Goal: Book appointment/travel/reservation

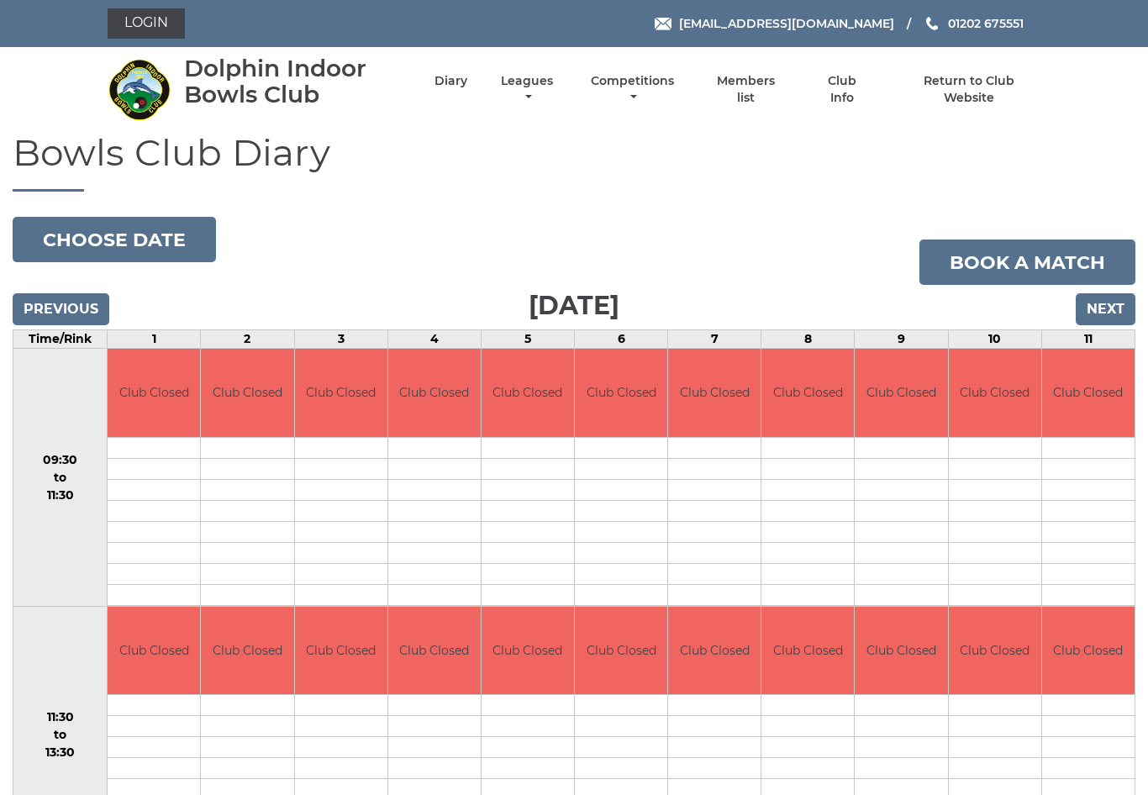
click at [1112, 314] on input "Next" at bounding box center [1106, 309] width 60 height 32
click at [1119, 304] on input "Next" at bounding box center [1106, 309] width 60 height 32
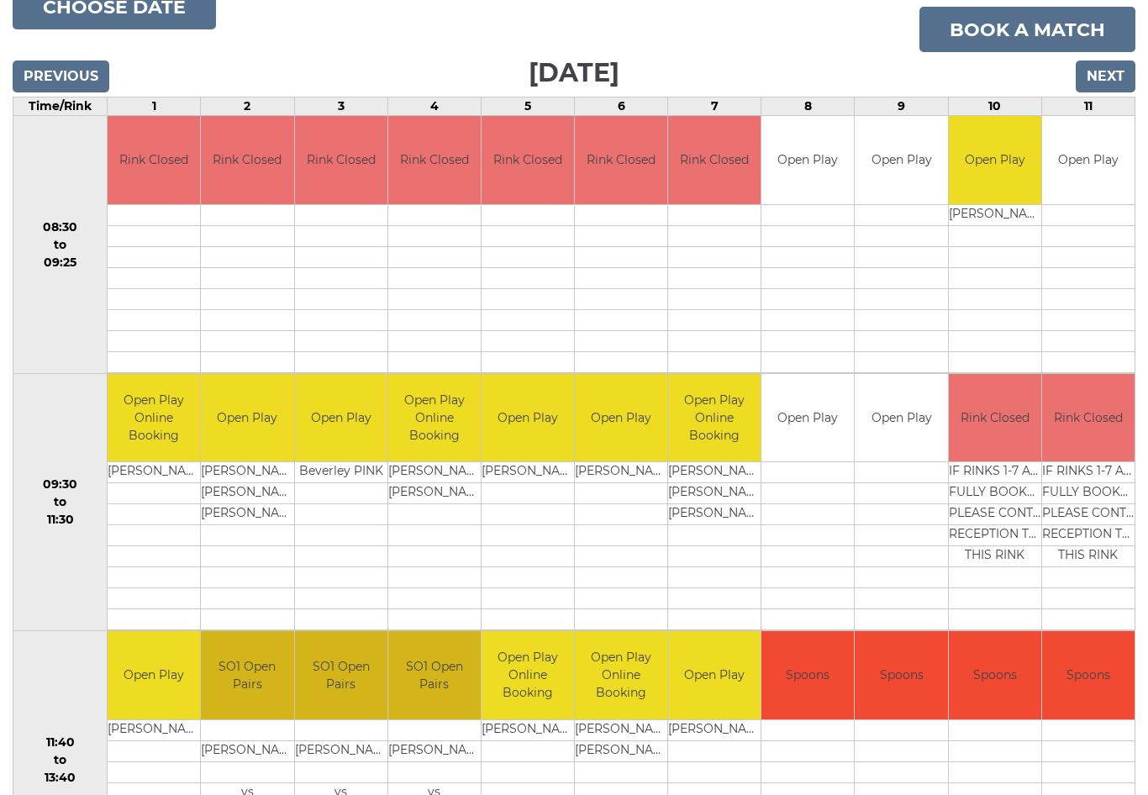
scroll to position [250, 0]
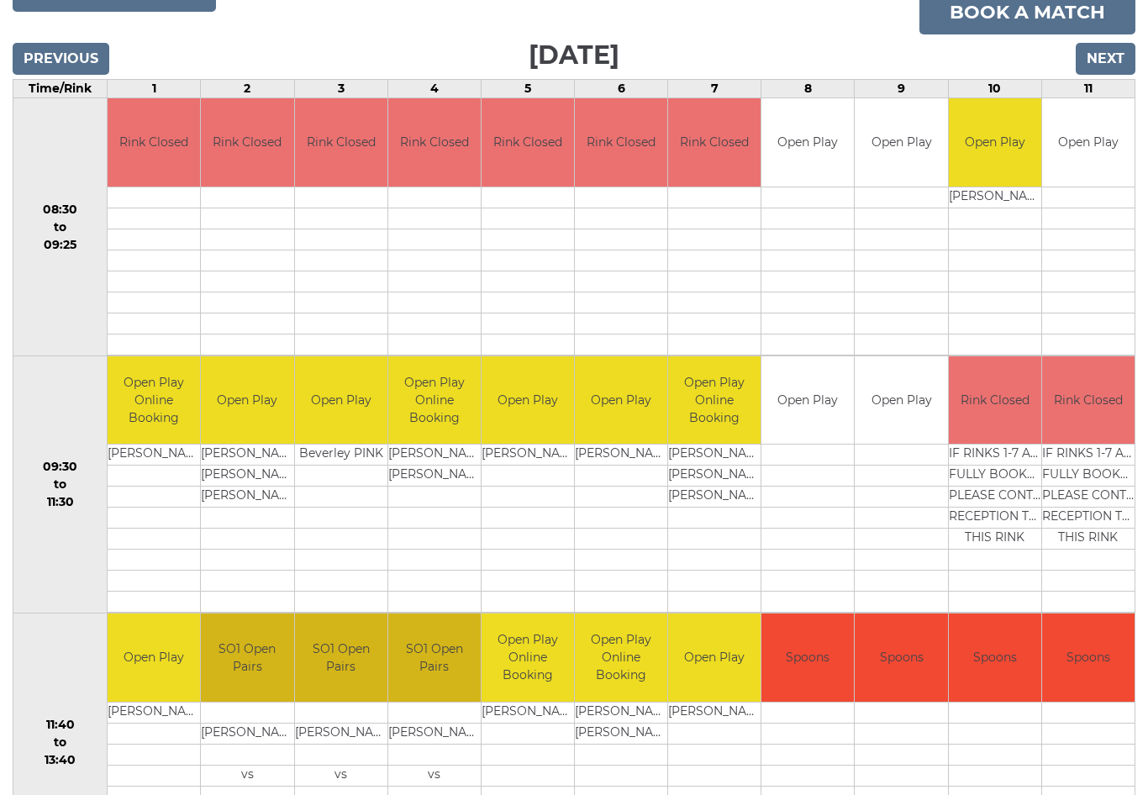
click at [1113, 49] on input "Next" at bounding box center [1106, 60] width 60 height 32
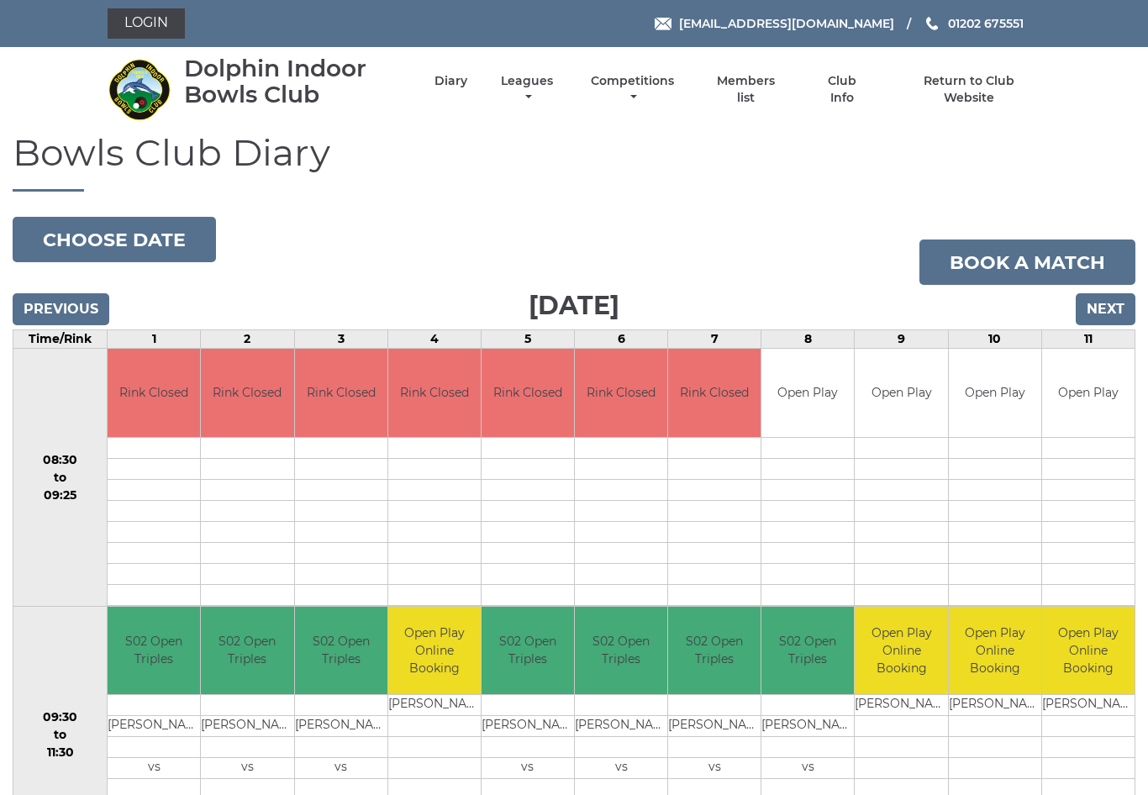
click at [1109, 308] on input "Next" at bounding box center [1106, 309] width 60 height 32
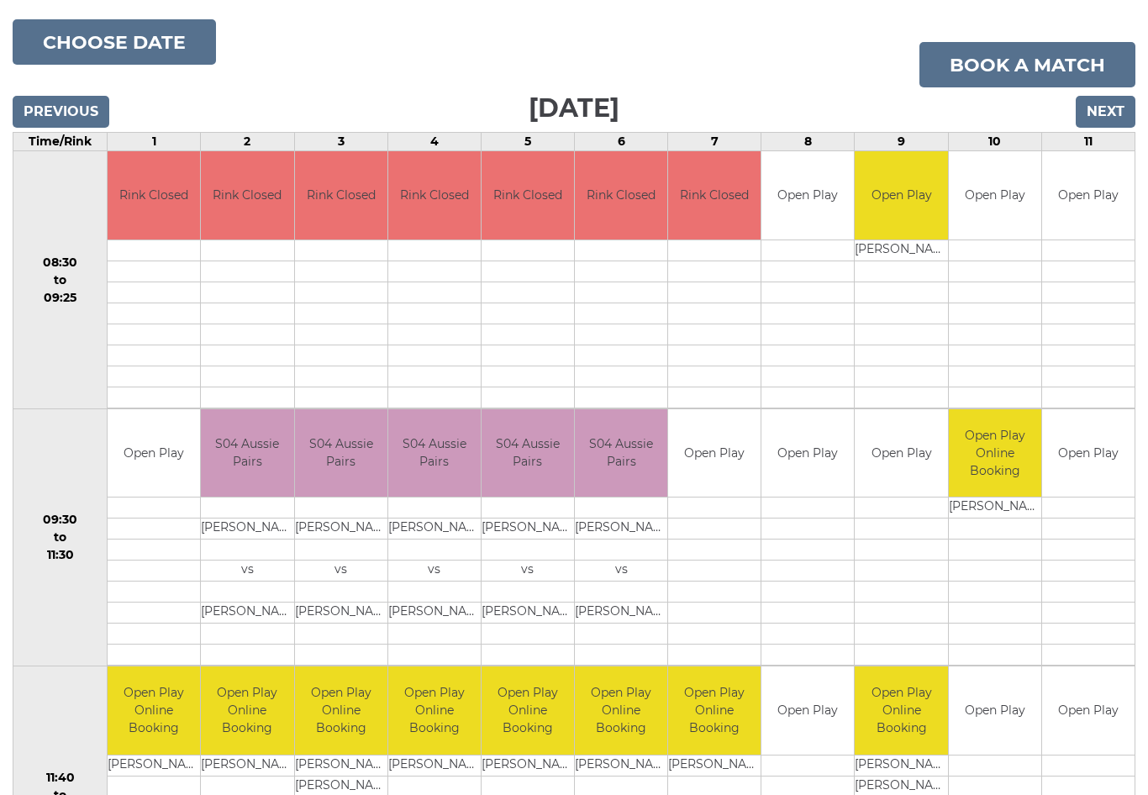
scroll to position [198, 0]
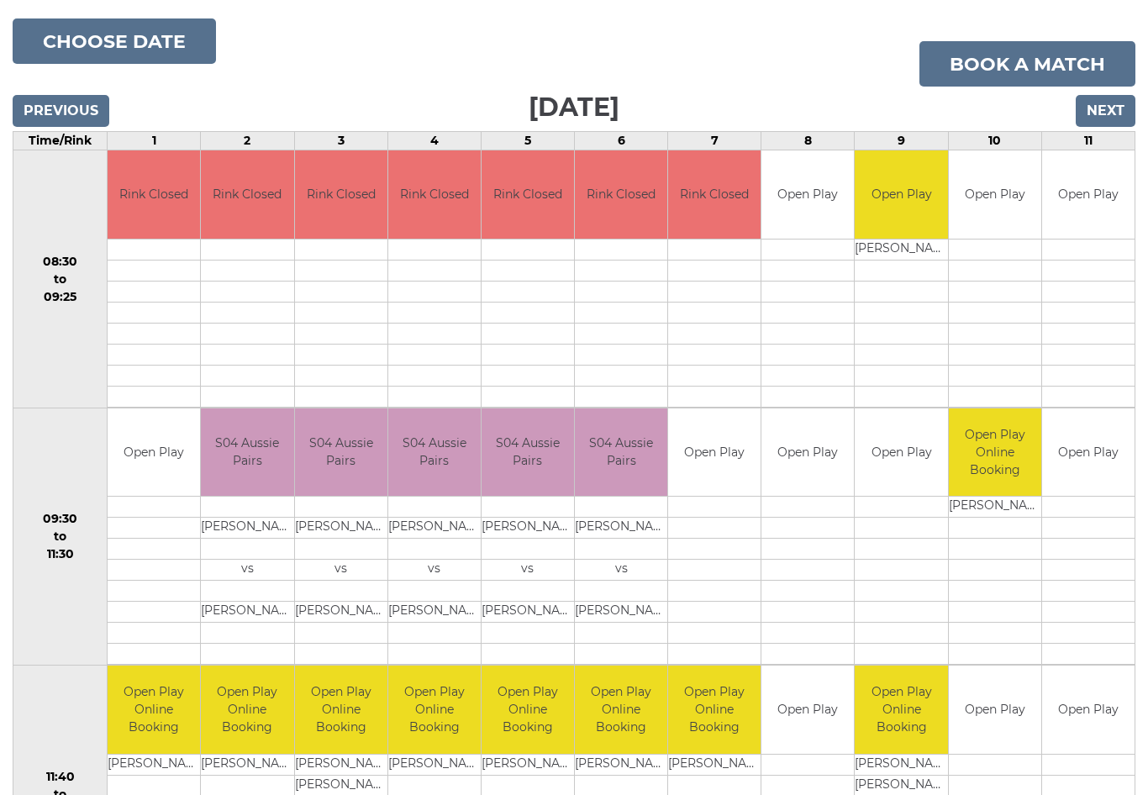
click at [1120, 109] on input "Next" at bounding box center [1106, 111] width 60 height 32
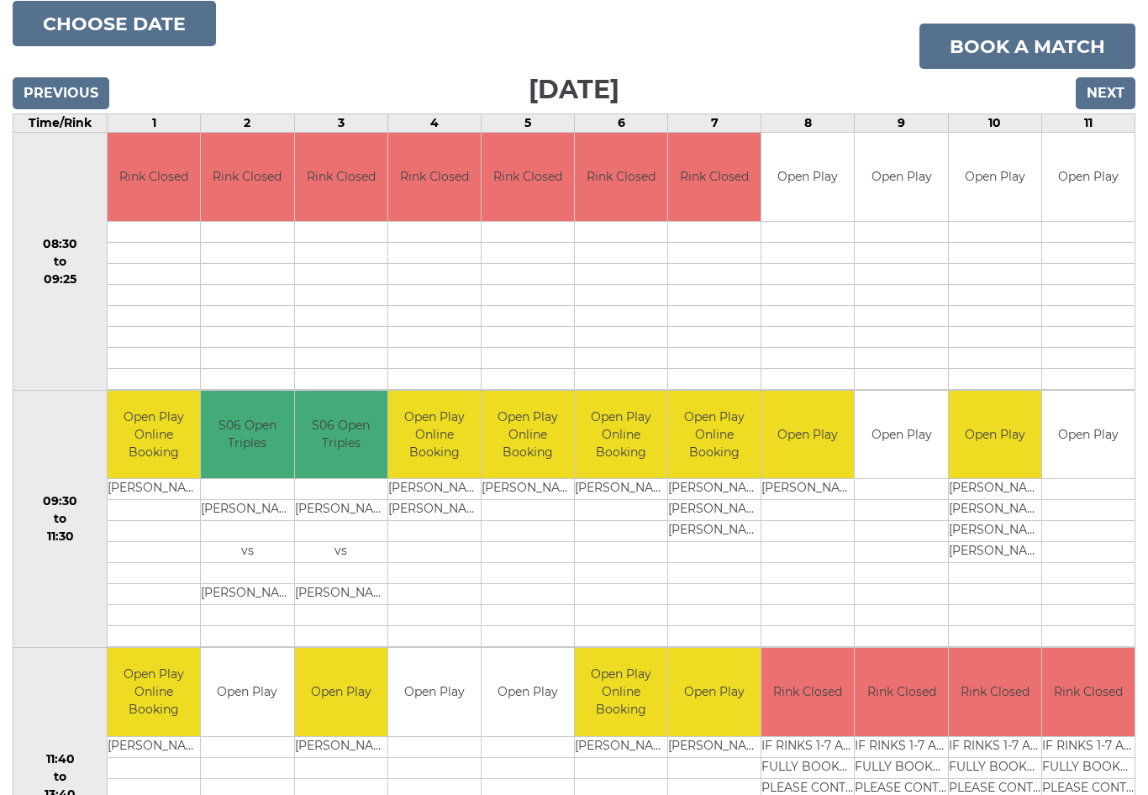
scroll to position [216, 0]
click at [1115, 78] on input "Next" at bounding box center [1106, 93] width 60 height 32
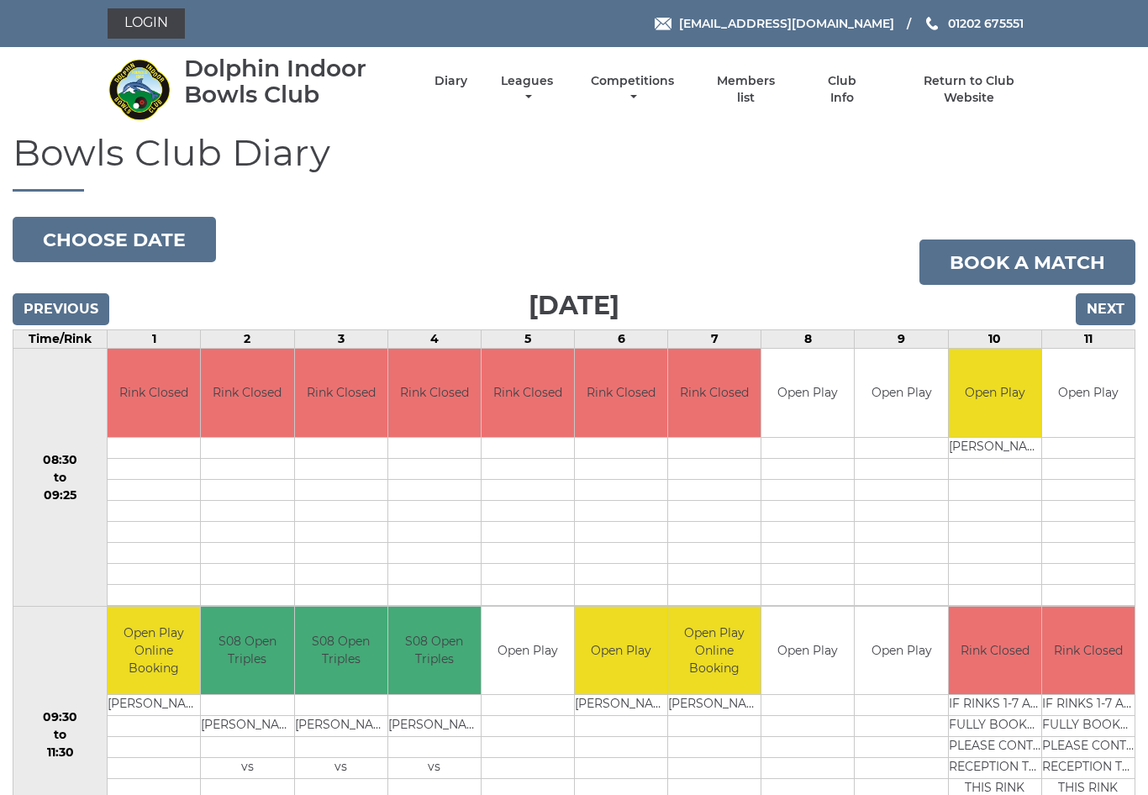
click at [1111, 301] on input "Next" at bounding box center [1106, 309] width 60 height 32
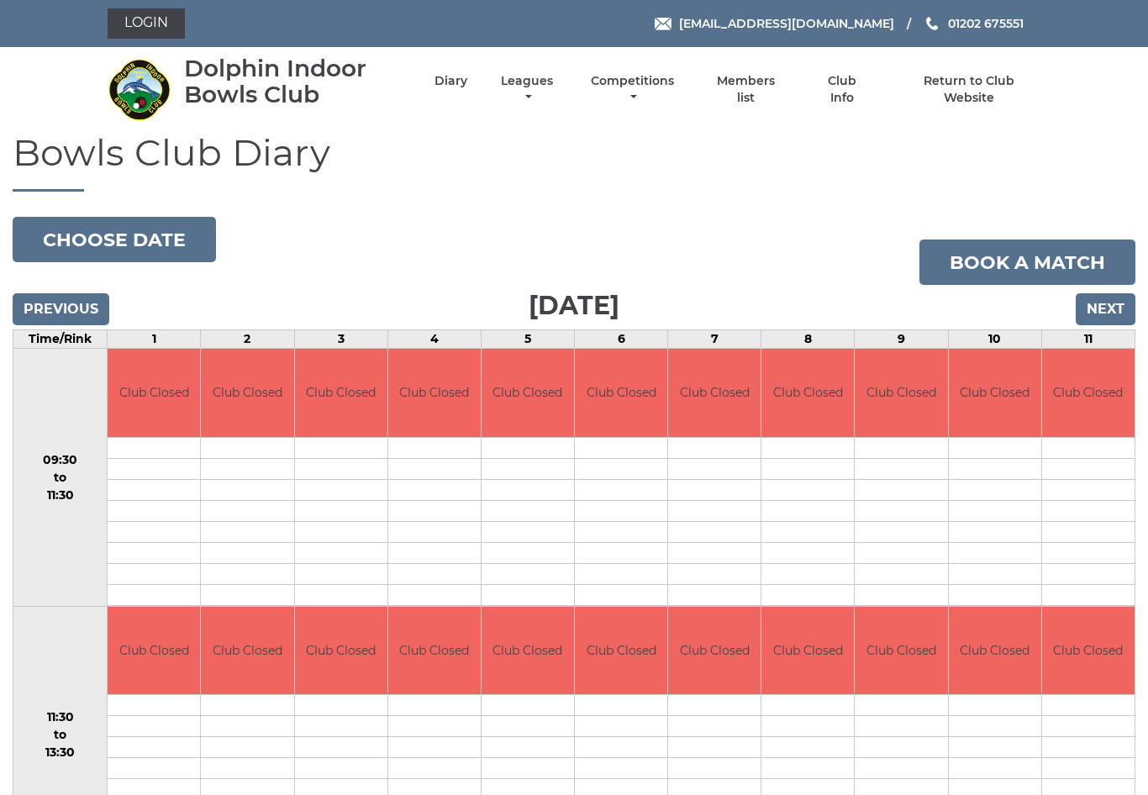
click at [133, 229] on button "Choose date" at bounding box center [114, 239] width 203 height 45
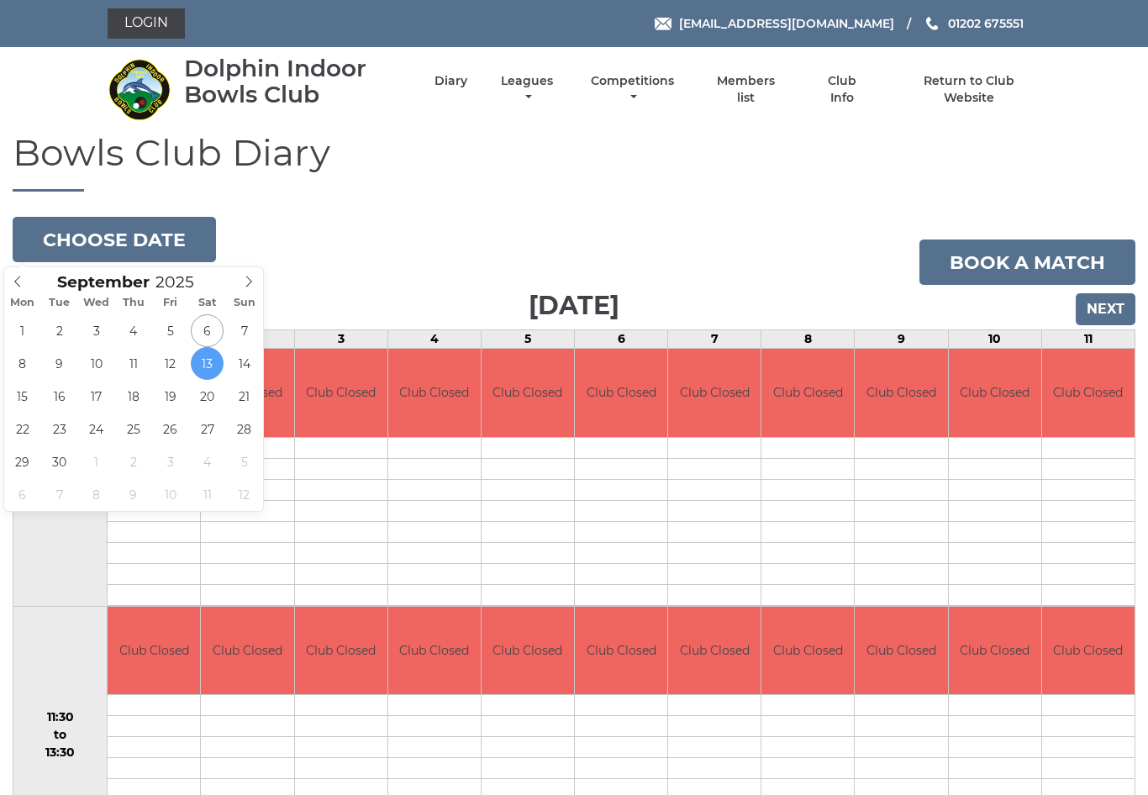
type input "[DATE]"
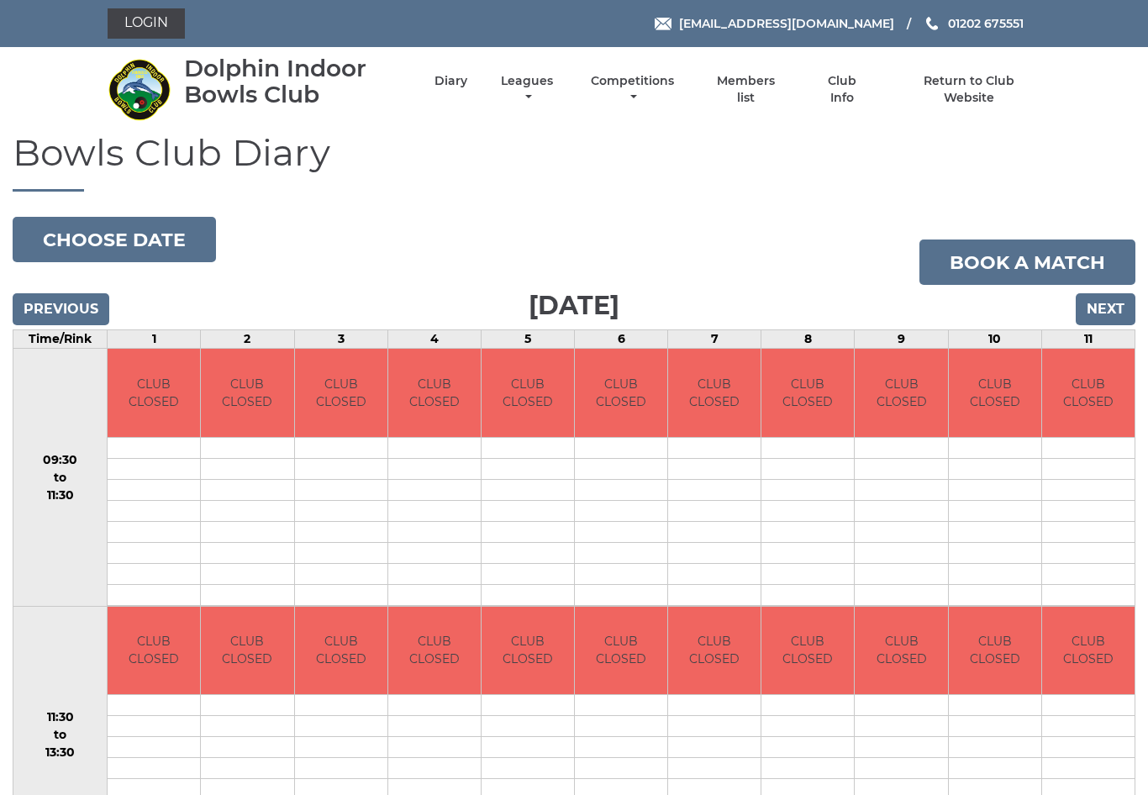
click at [144, 236] on button "Choose date" at bounding box center [114, 239] width 203 height 45
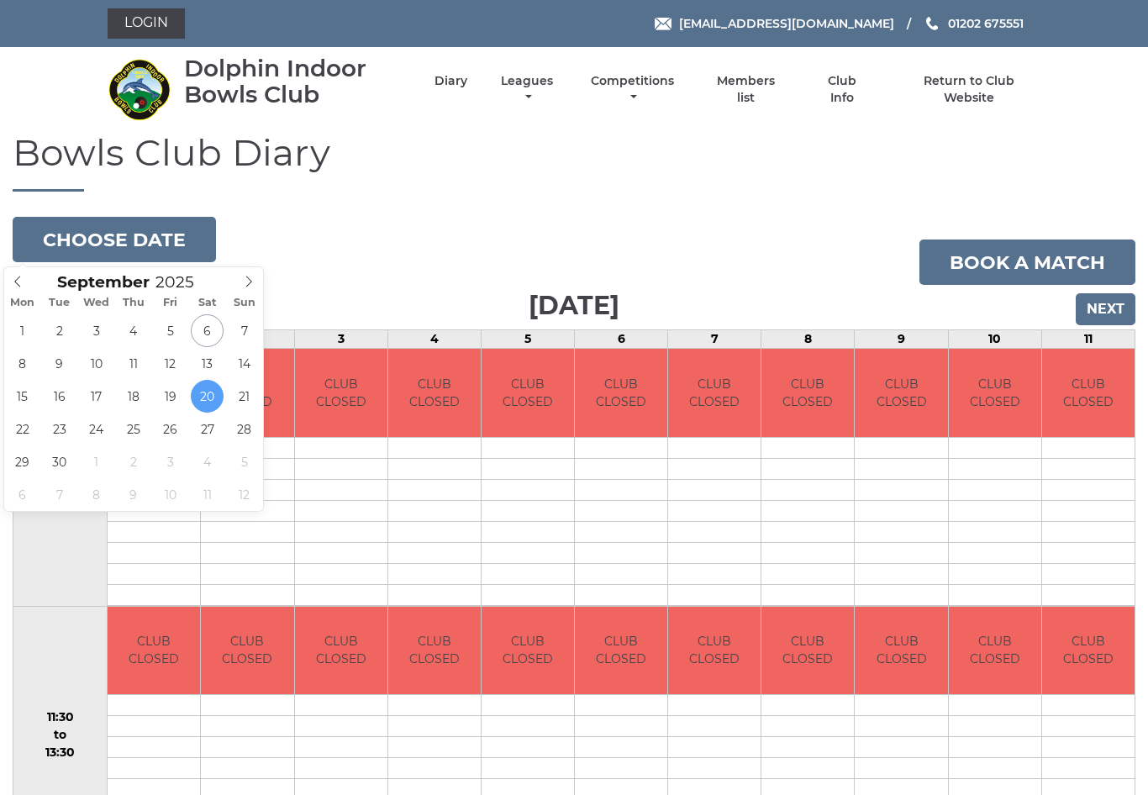
type input "[DATE]"
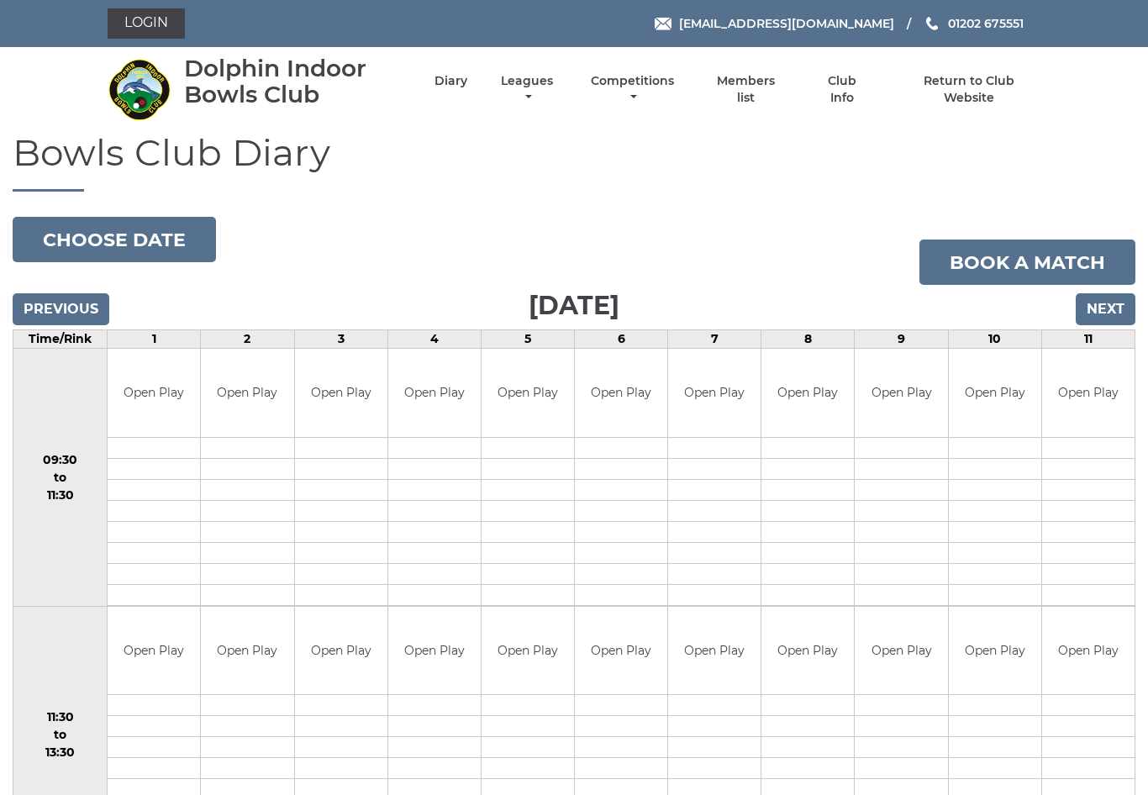
click at [1117, 306] on input "Next" at bounding box center [1106, 309] width 60 height 32
click at [139, 236] on button "Choose date" at bounding box center [114, 239] width 203 height 45
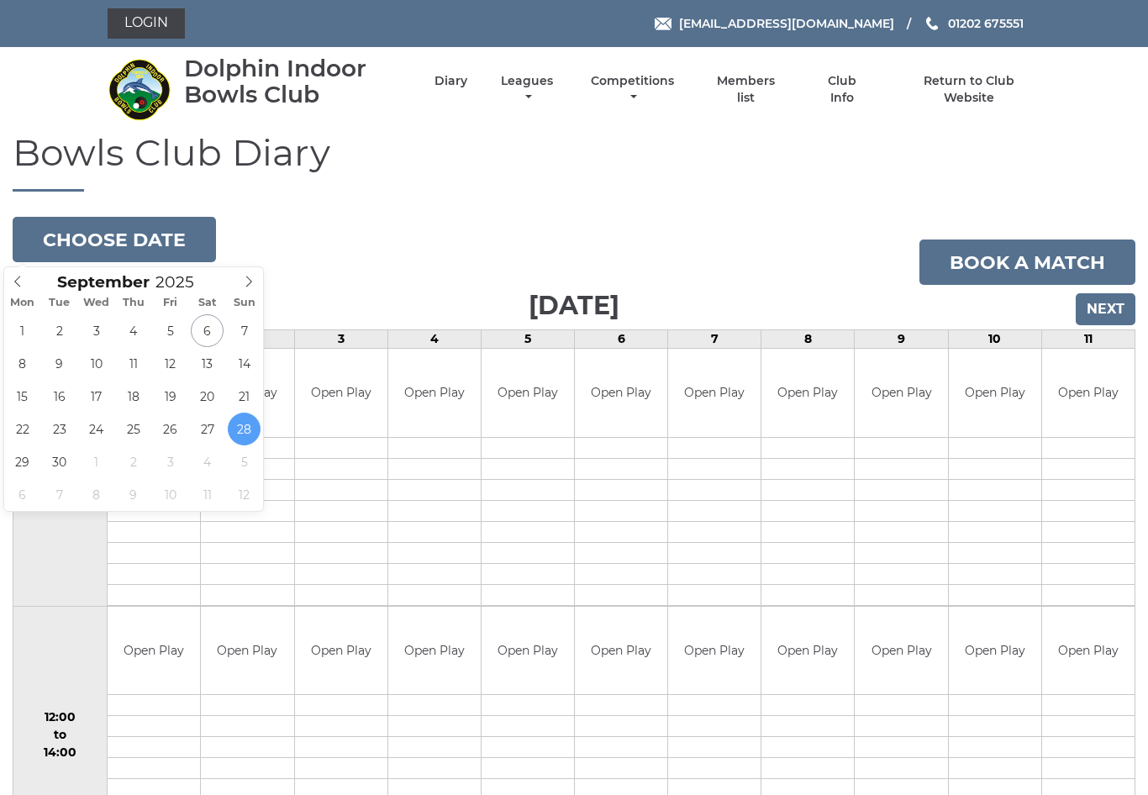
type input "[DATE]"
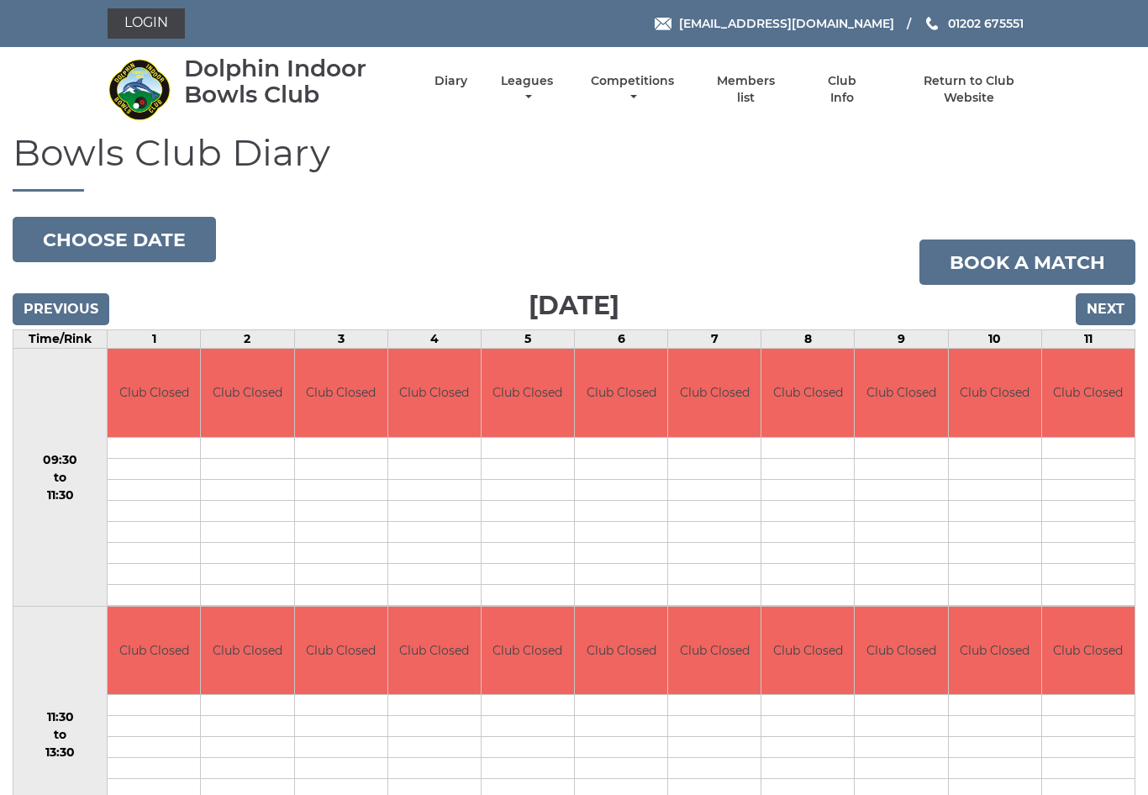
click at [167, 236] on button "Choose date" at bounding box center [114, 239] width 203 height 45
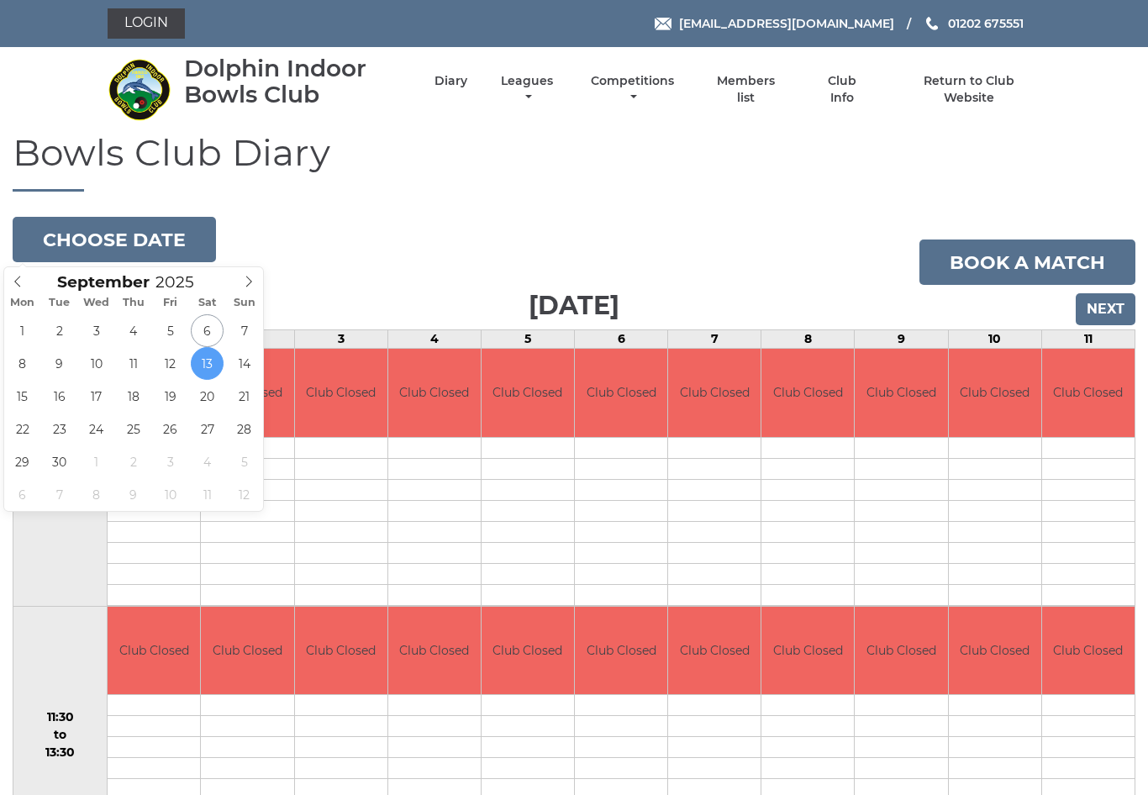
type input "[DATE]"
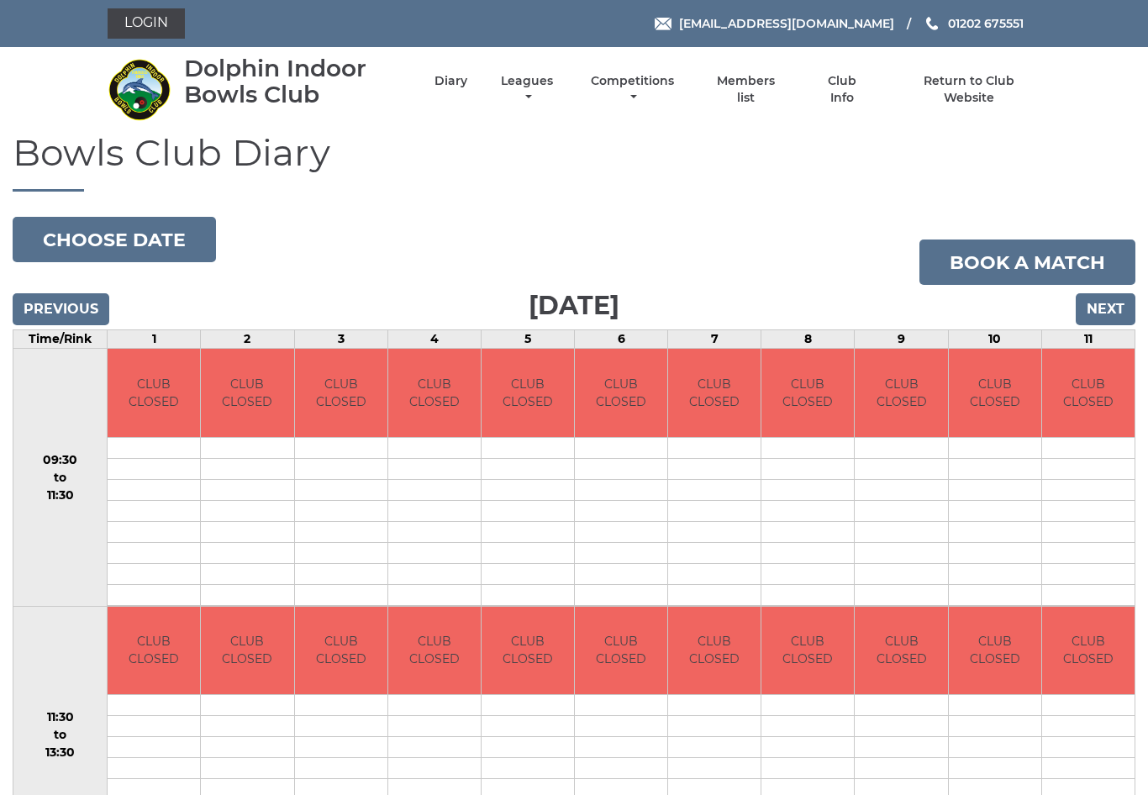
click at [164, 249] on button "Choose date" at bounding box center [114, 239] width 203 height 45
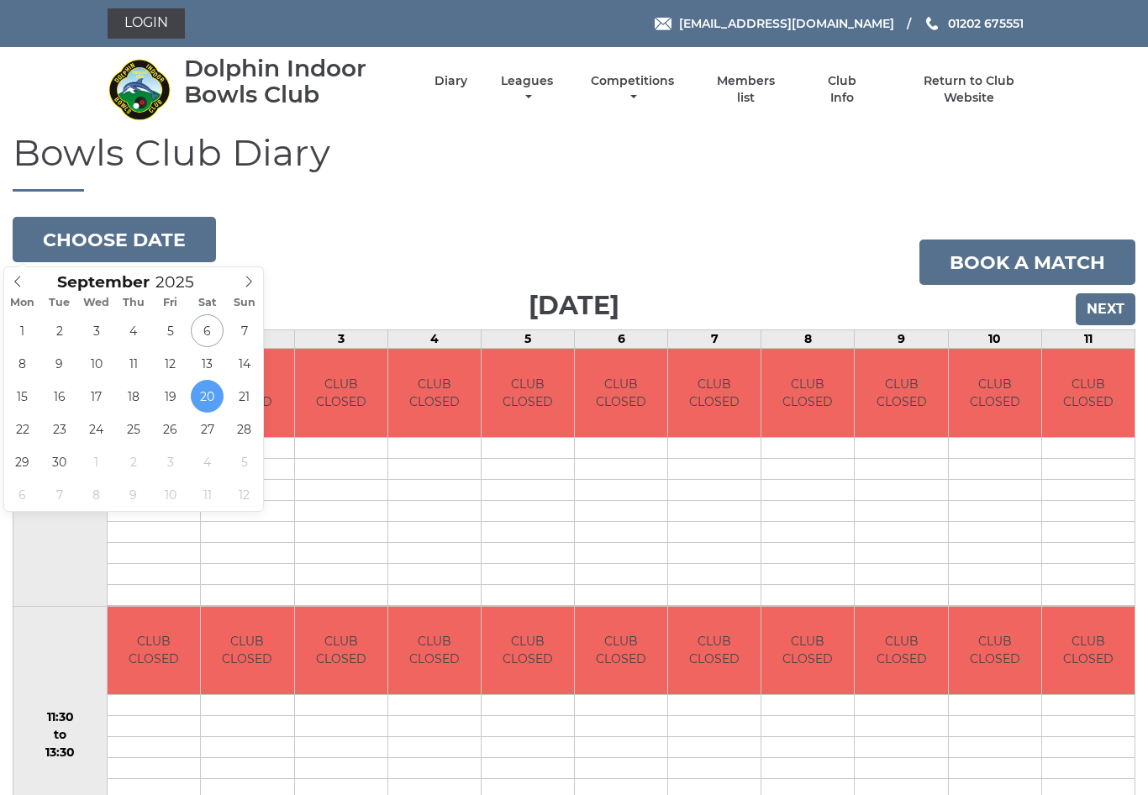
type input "[DATE]"
